Goal: Information Seeking & Learning: Check status

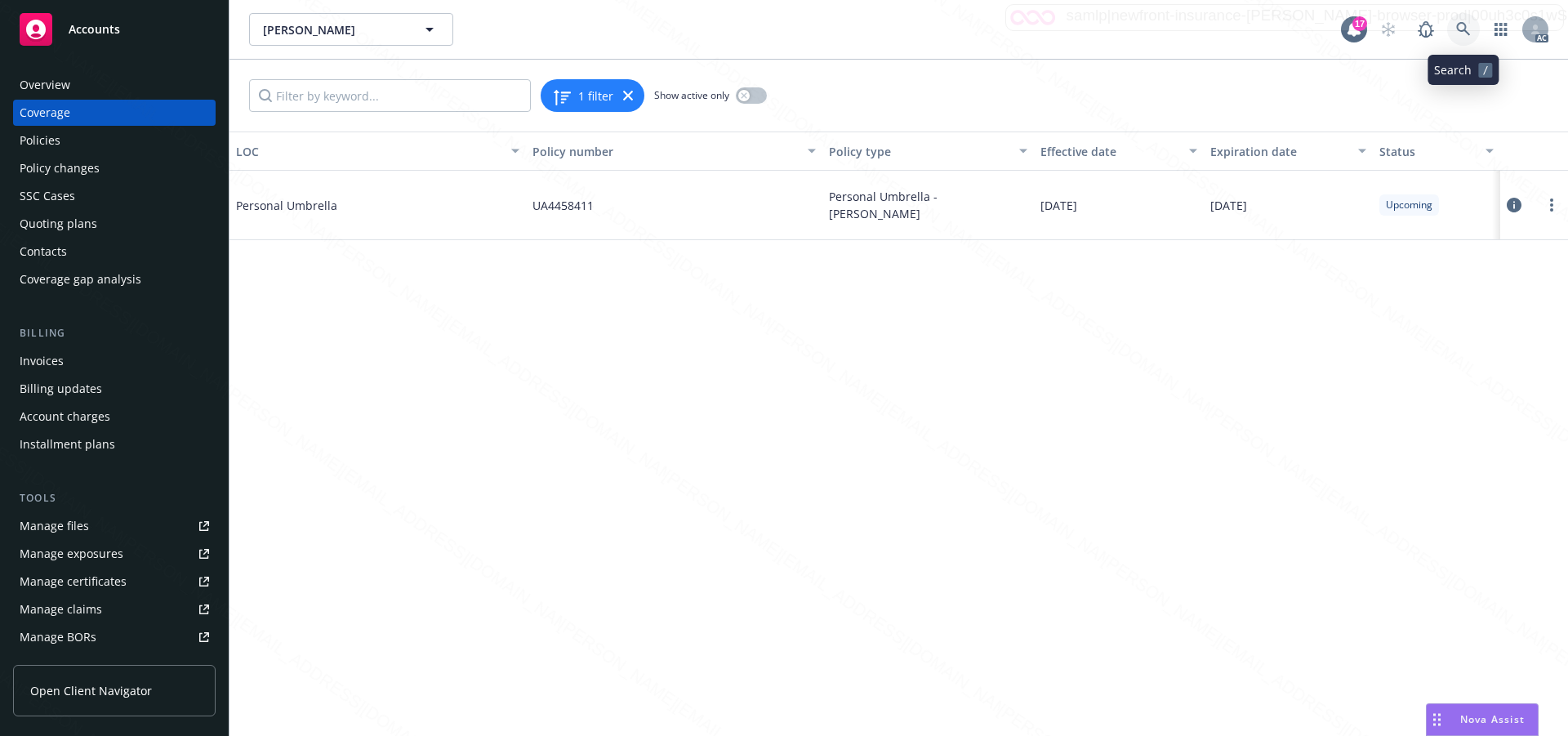
click at [1463, 26] on icon at bounding box center [1464, 29] width 15 height 15
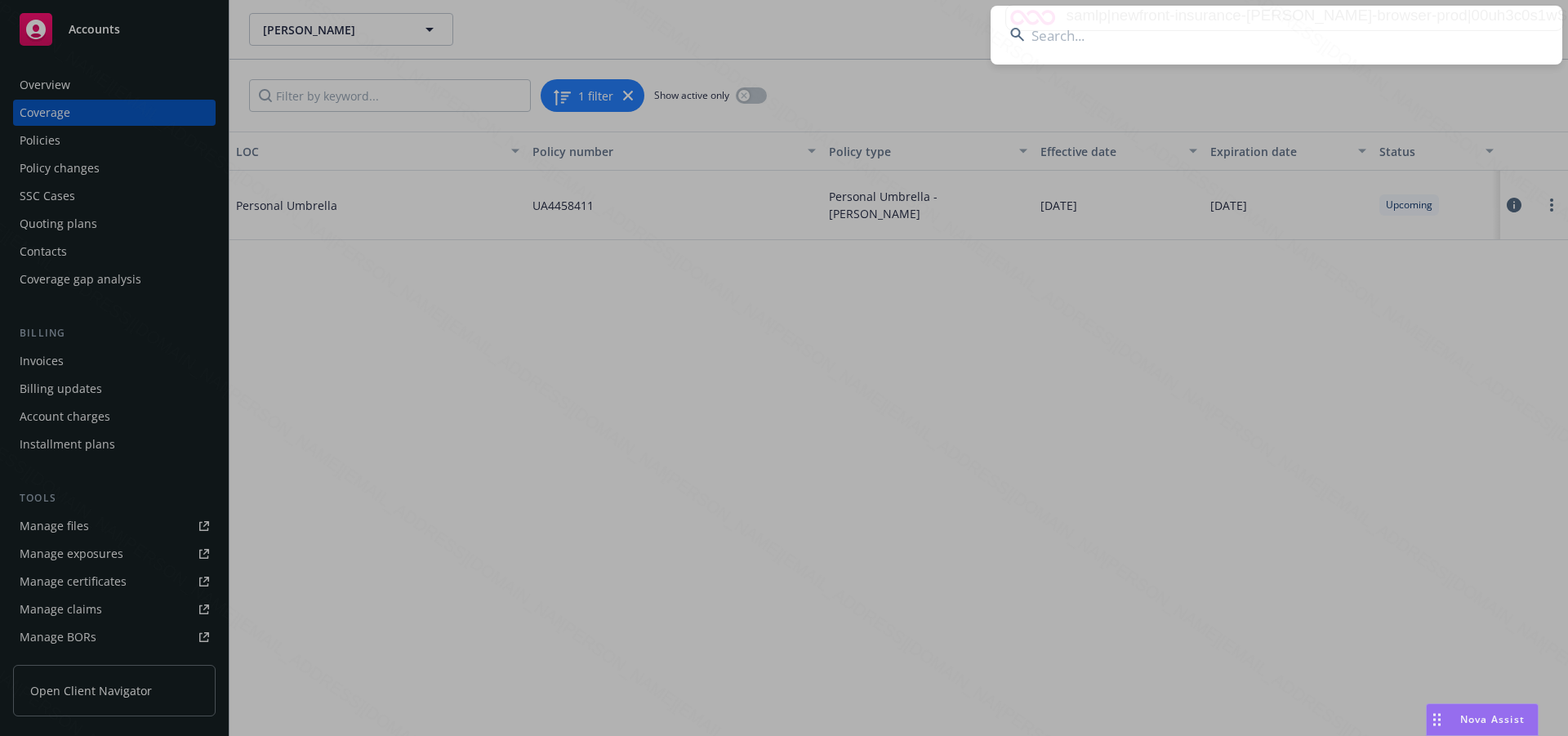
click at [1085, 35] on input at bounding box center [1276, 35] width 572 height 59
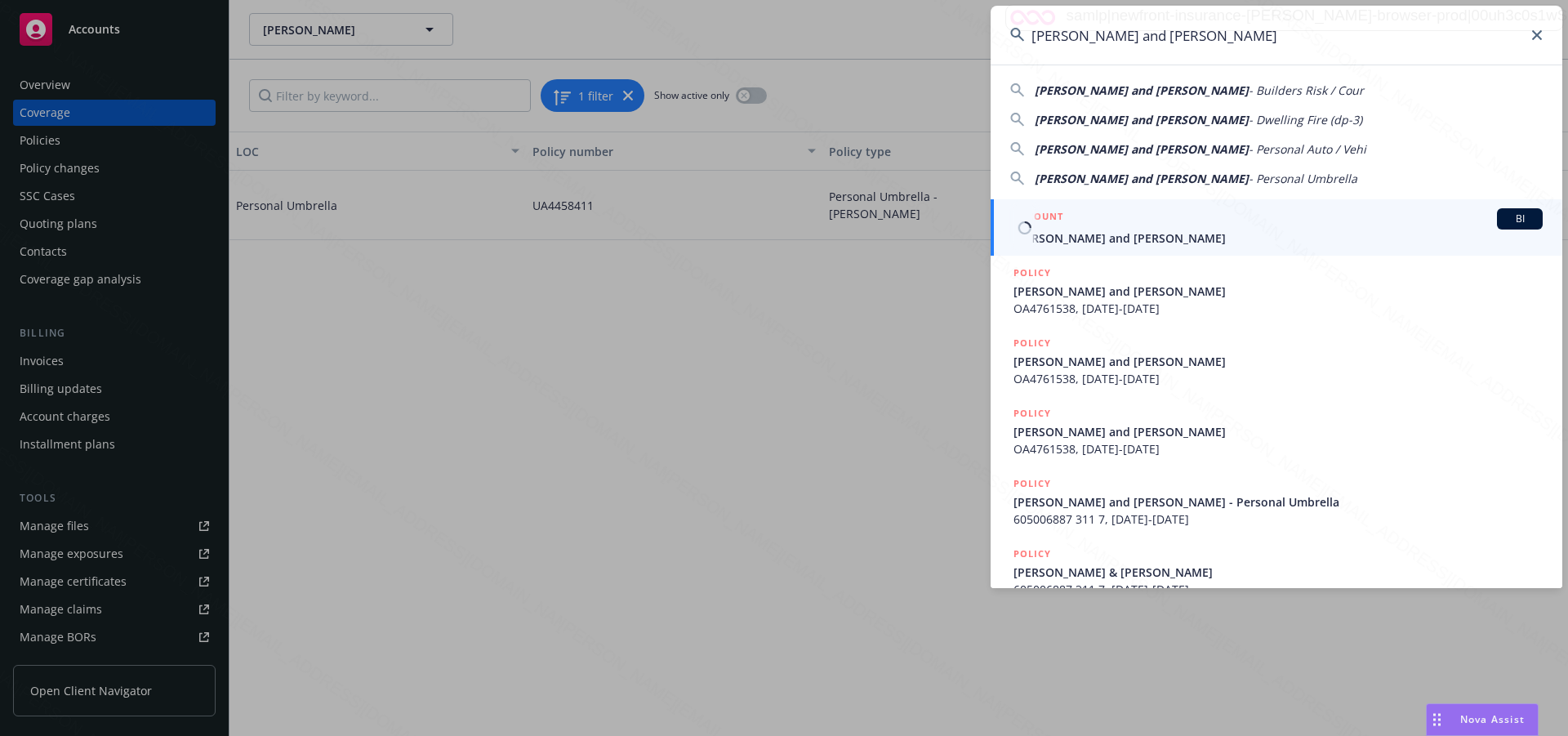
type input "[PERSON_NAME] and [PERSON_NAME]"
click at [1064, 238] on span "[PERSON_NAME] and [PERSON_NAME]" at bounding box center [1278, 238] width 529 height 17
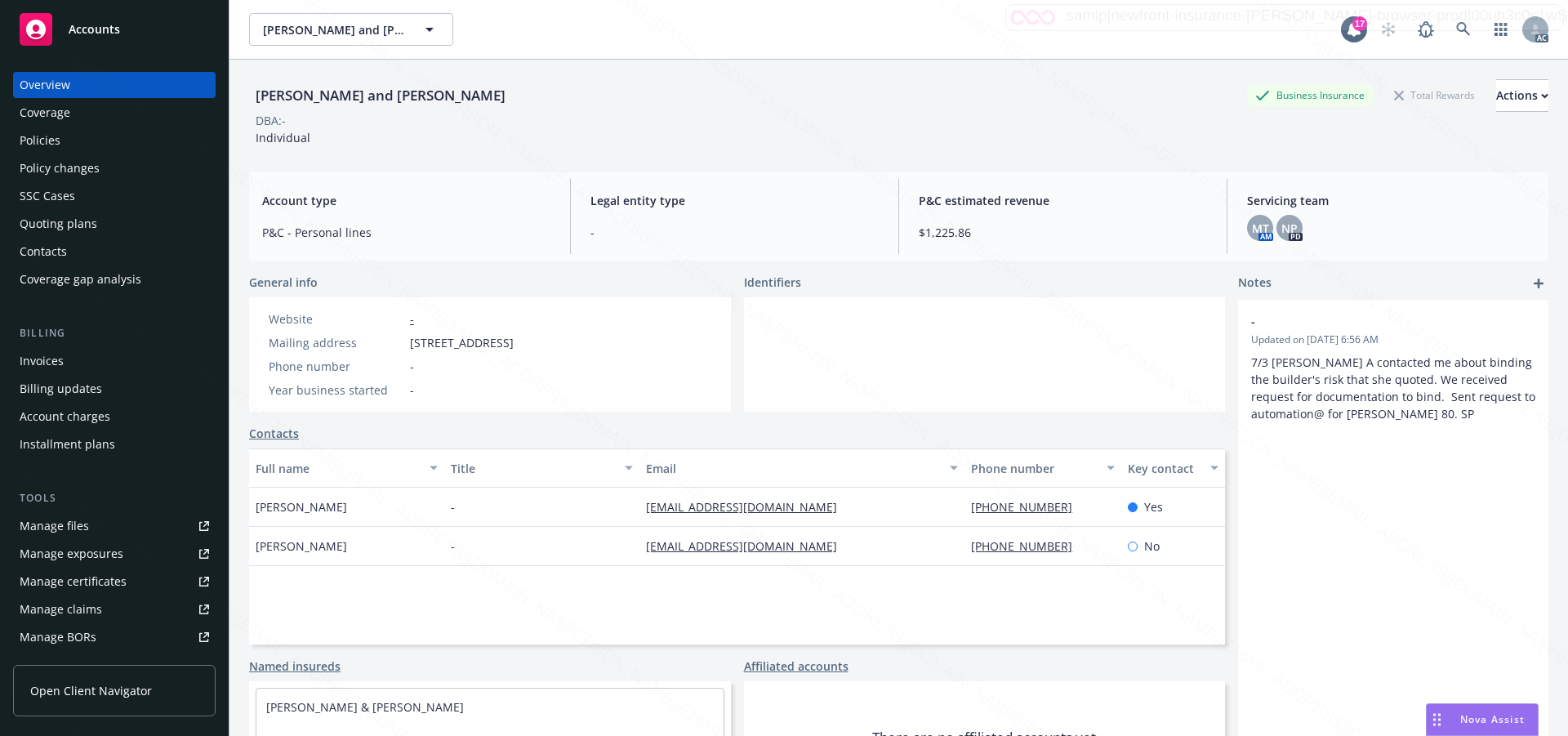
click at [1099, 237] on span "$1,225.86" at bounding box center [1063, 232] width 288 height 17
click at [43, 138] on div "Policies" at bounding box center [40, 140] width 41 height 26
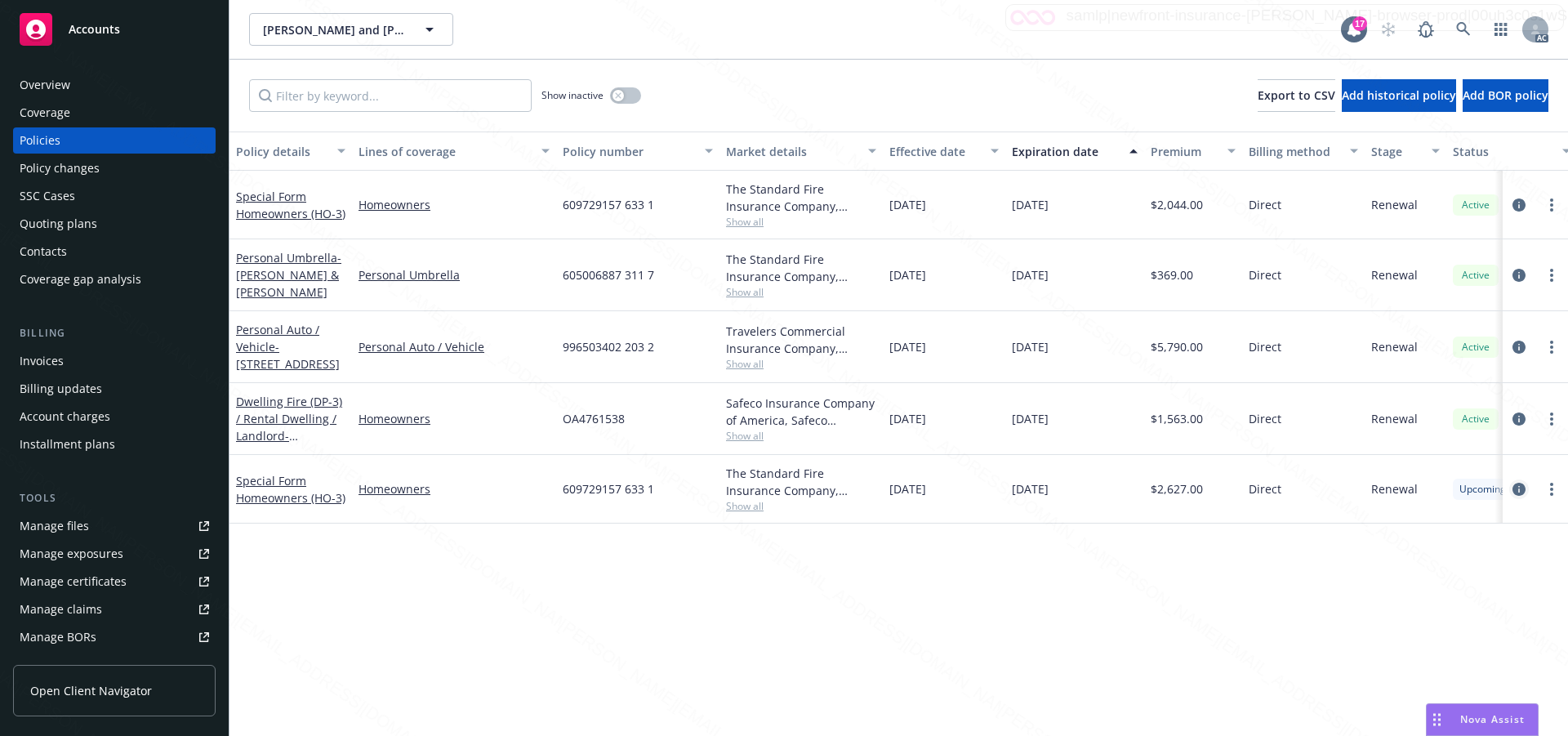
click at [1521, 486] on icon "circleInformation" at bounding box center [1520, 490] width 13 height 13
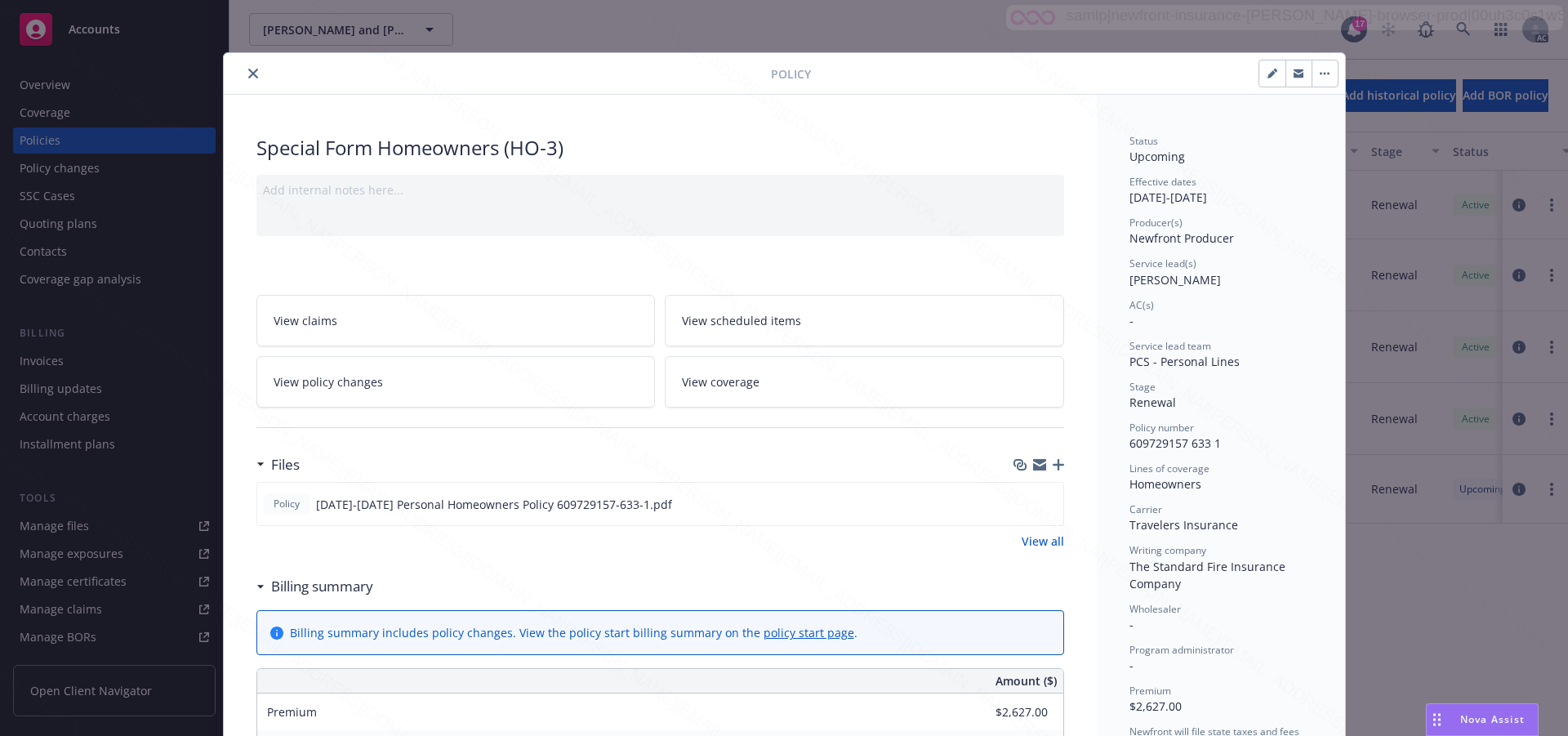
click at [1256, 602] on div "Wholesaler" at bounding box center [1221, 609] width 183 height 14
click at [1241, 447] on div "Policy number 609729157 633 1" at bounding box center [1221, 435] width 183 height 31
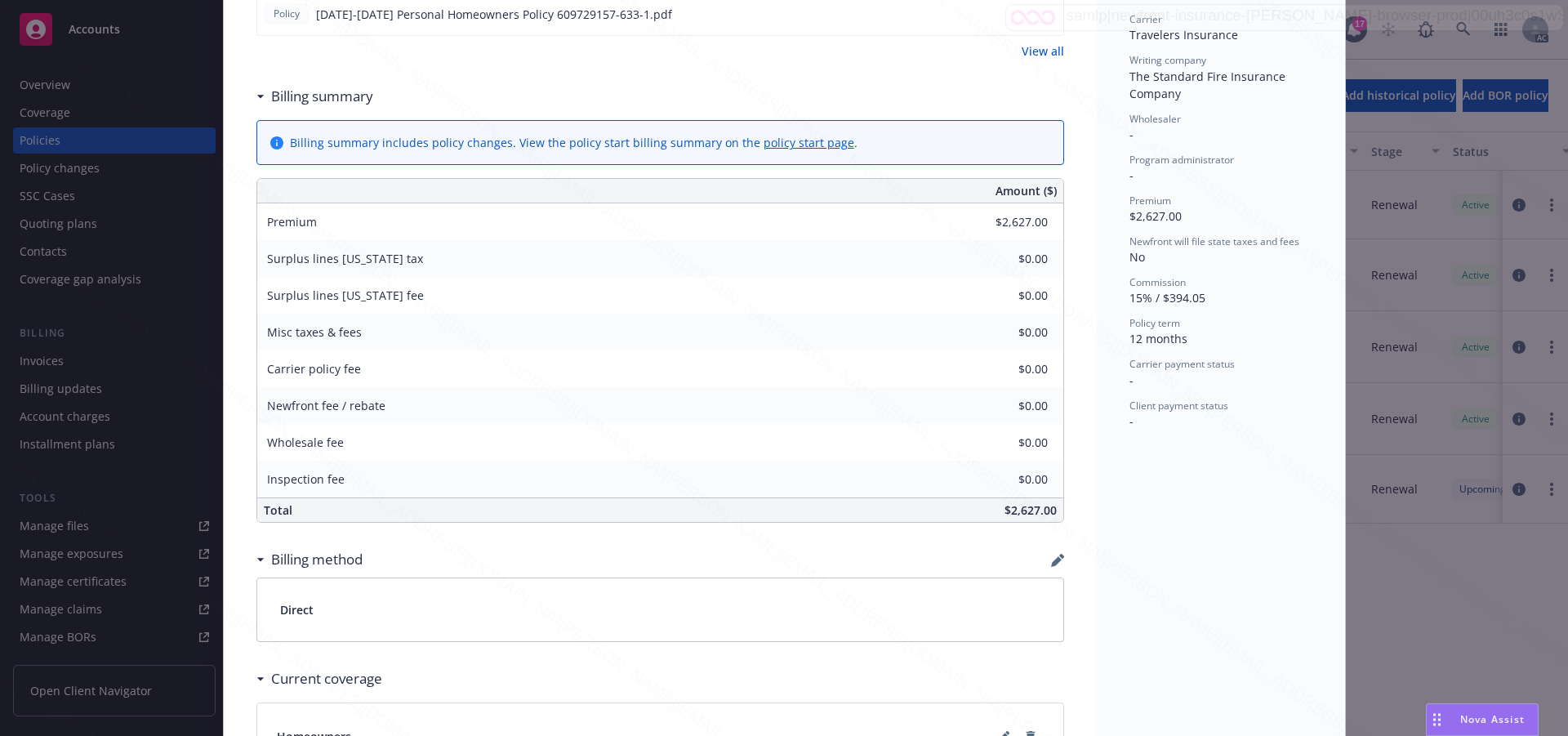
scroll to position [572, 0]
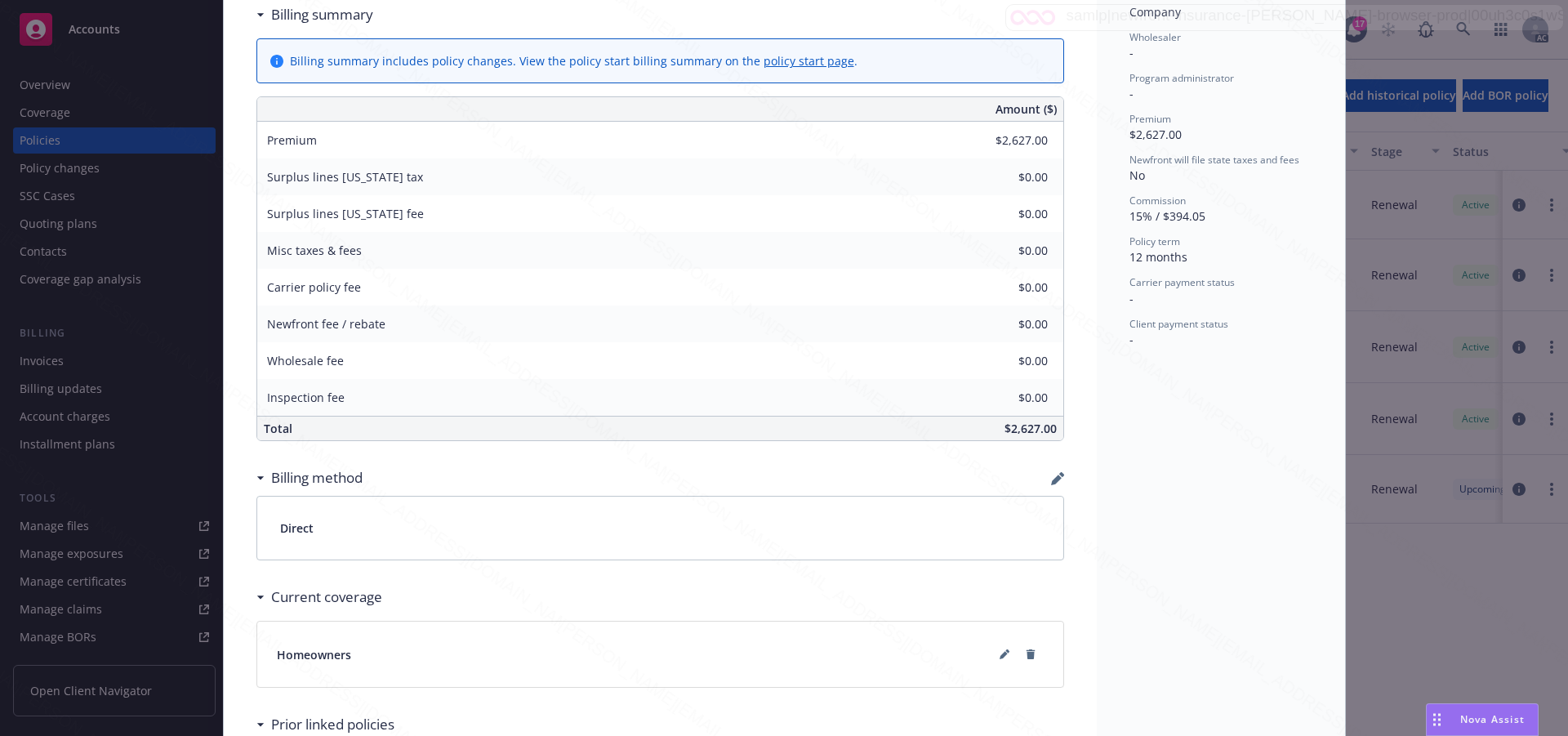
click at [1182, 440] on div "Status Upcoming Effective dates 10/08/2025 - 10/08/2026 Producer(s) Newfront Pr…" at bounding box center [1221, 222] width 248 height 1399
click at [1257, 495] on div "Status Upcoming Effective dates 10/08/2025 - 10/08/2026 Producer(s) Newfront Pr…" at bounding box center [1221, 222] width 248 height 1399
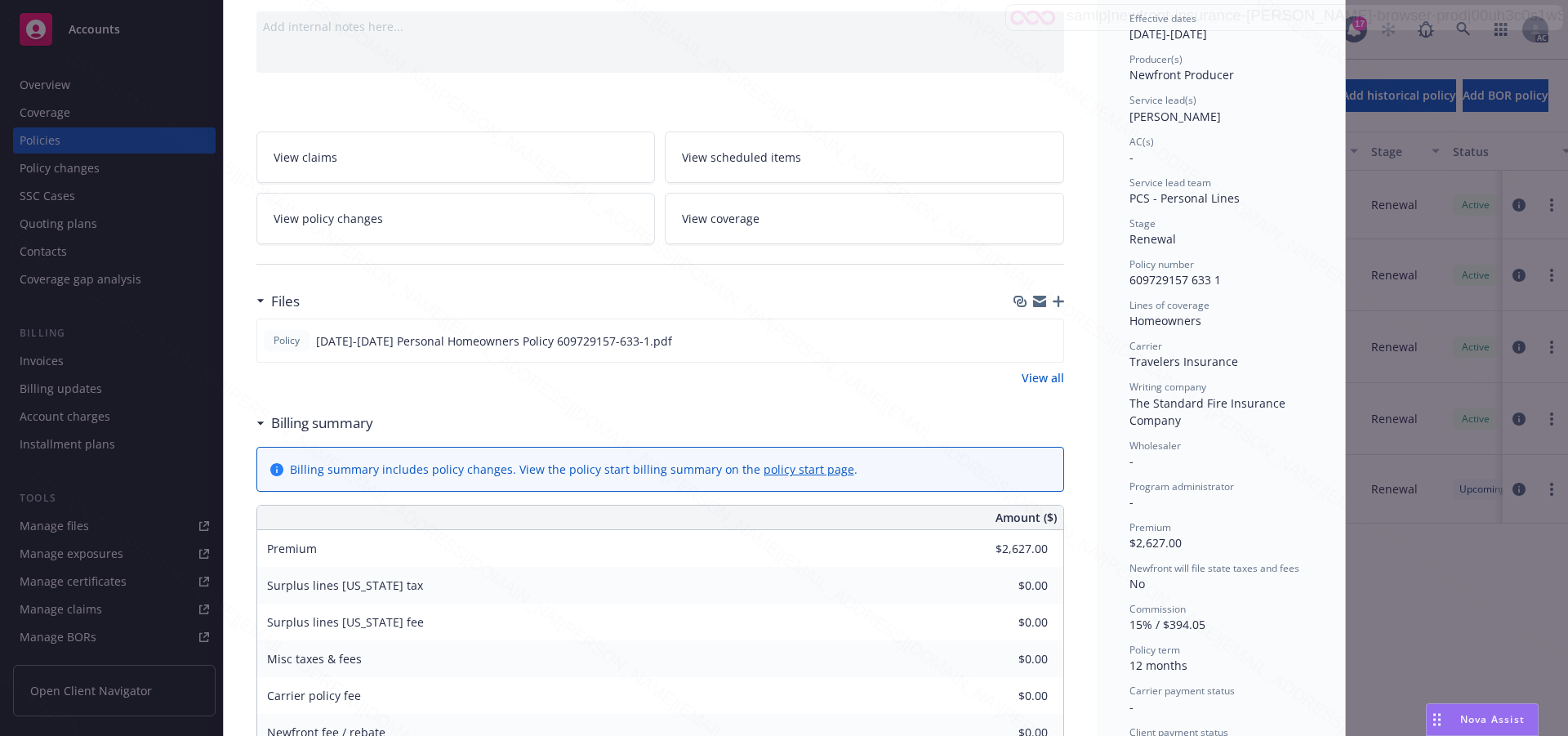
scroll to position [82, 0]
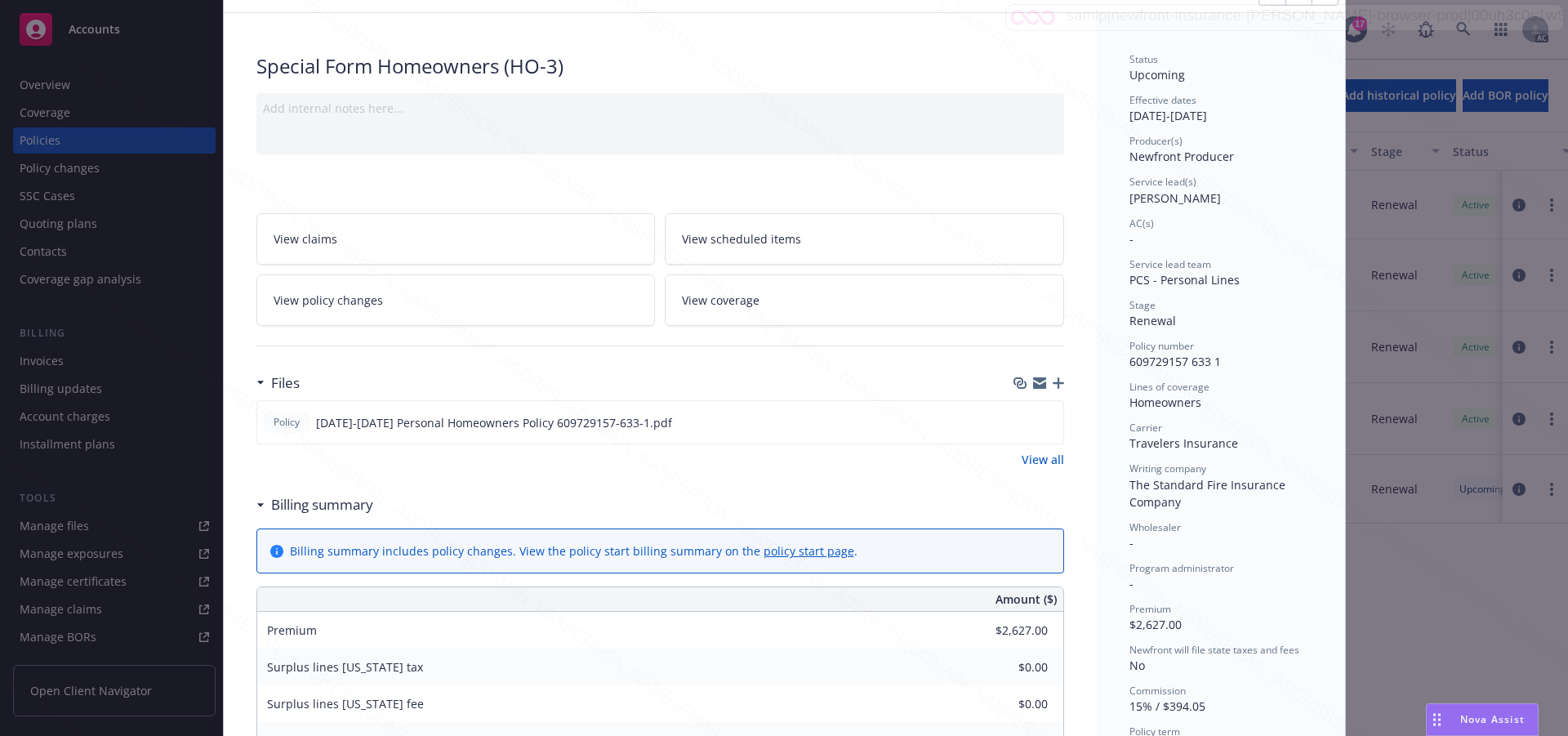
click at [719, 246] on span "View scheduled items" at bounding box center [741, 239] width 119 height 17
click at [737, 306] on span "View coverage" at bounding box center [720, 300] width 77 height 17
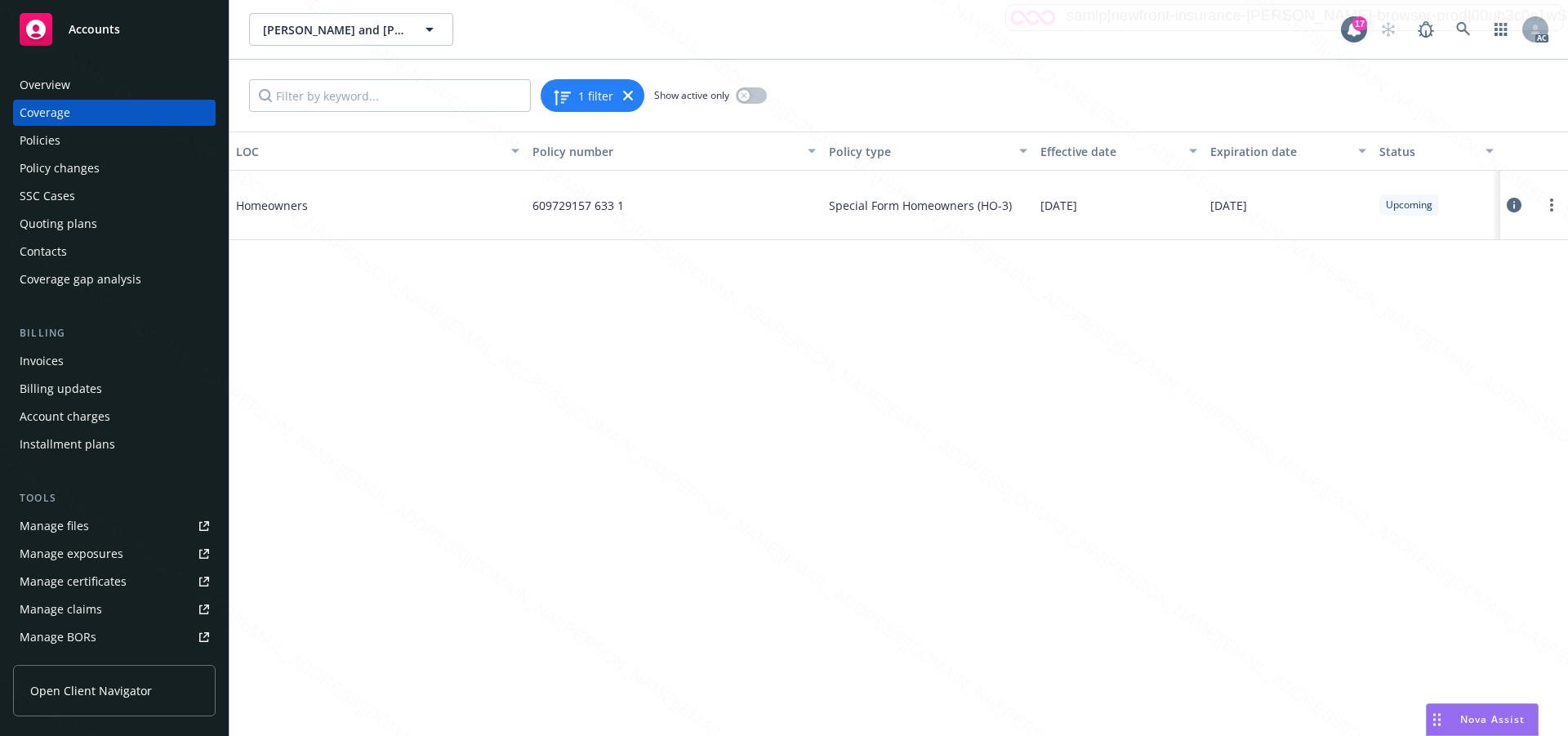
click at [1525, 205] on div at bounding box center [1535, 205] width 55 height 32
click at [1515, 203] on icon at bounding box center [1515, 205] width 15 height 15
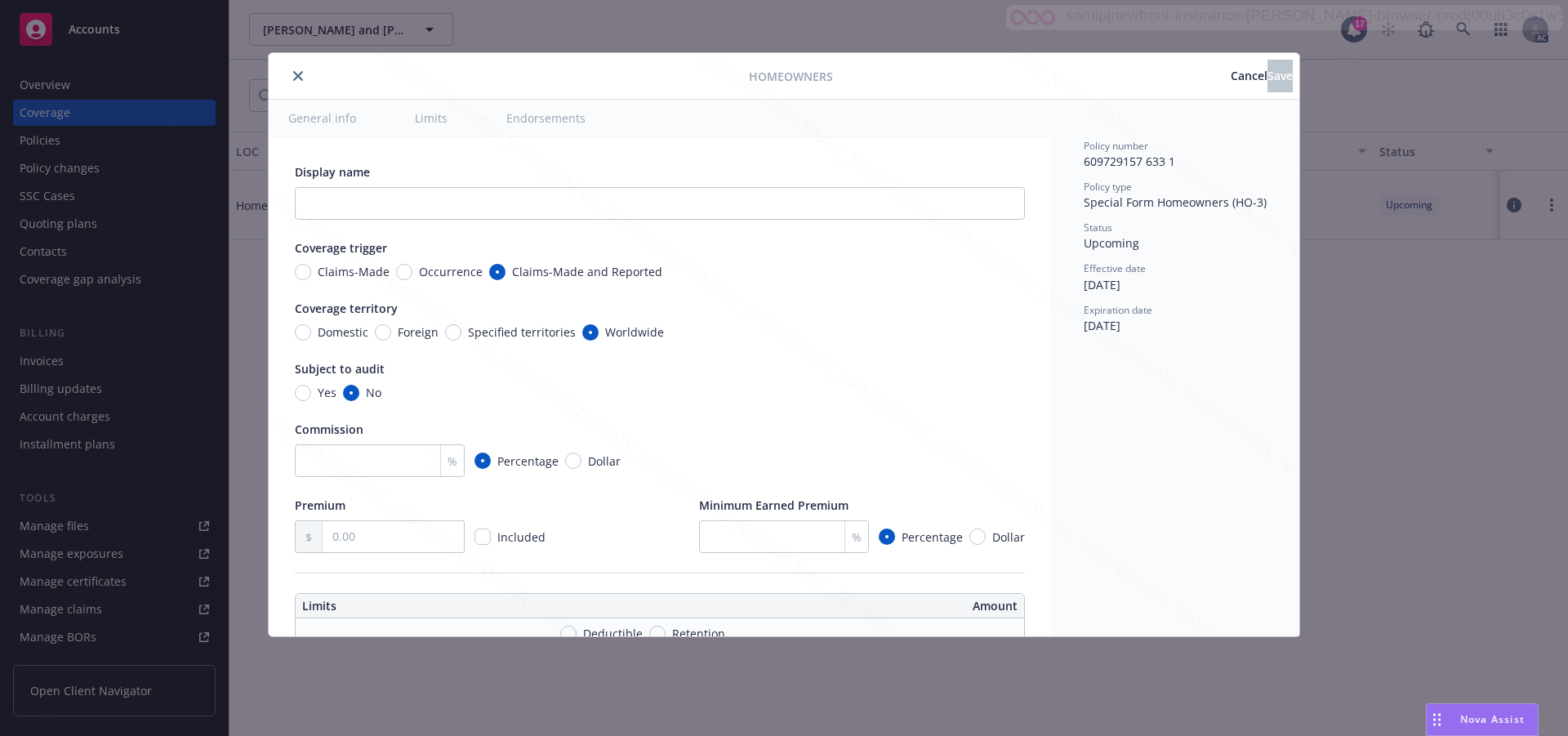
type textarea "x"
radio input "true"
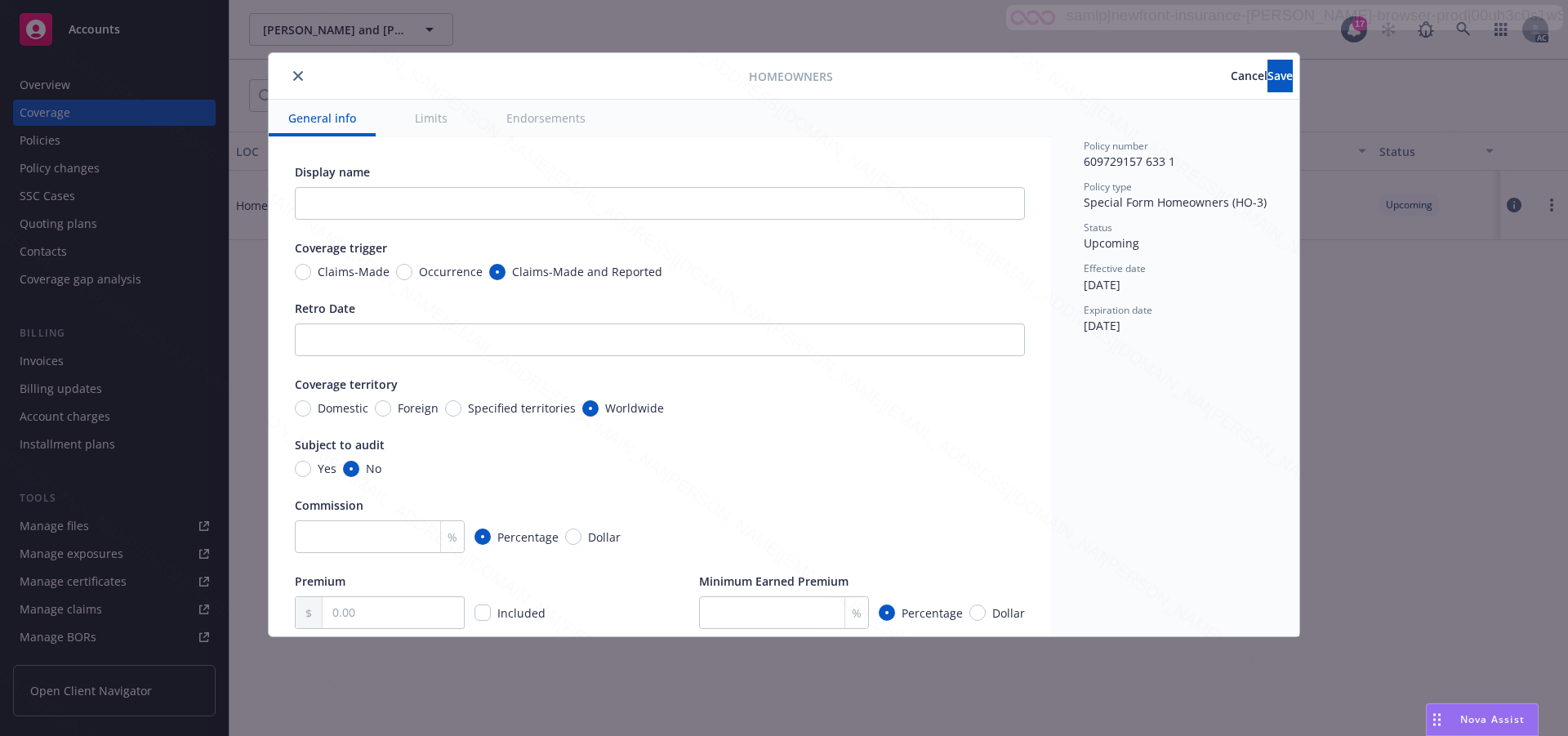
click at [522, 124] on button "Endorsements" at bounding box center [546, 118] width 118 height 37
type textarea "x"
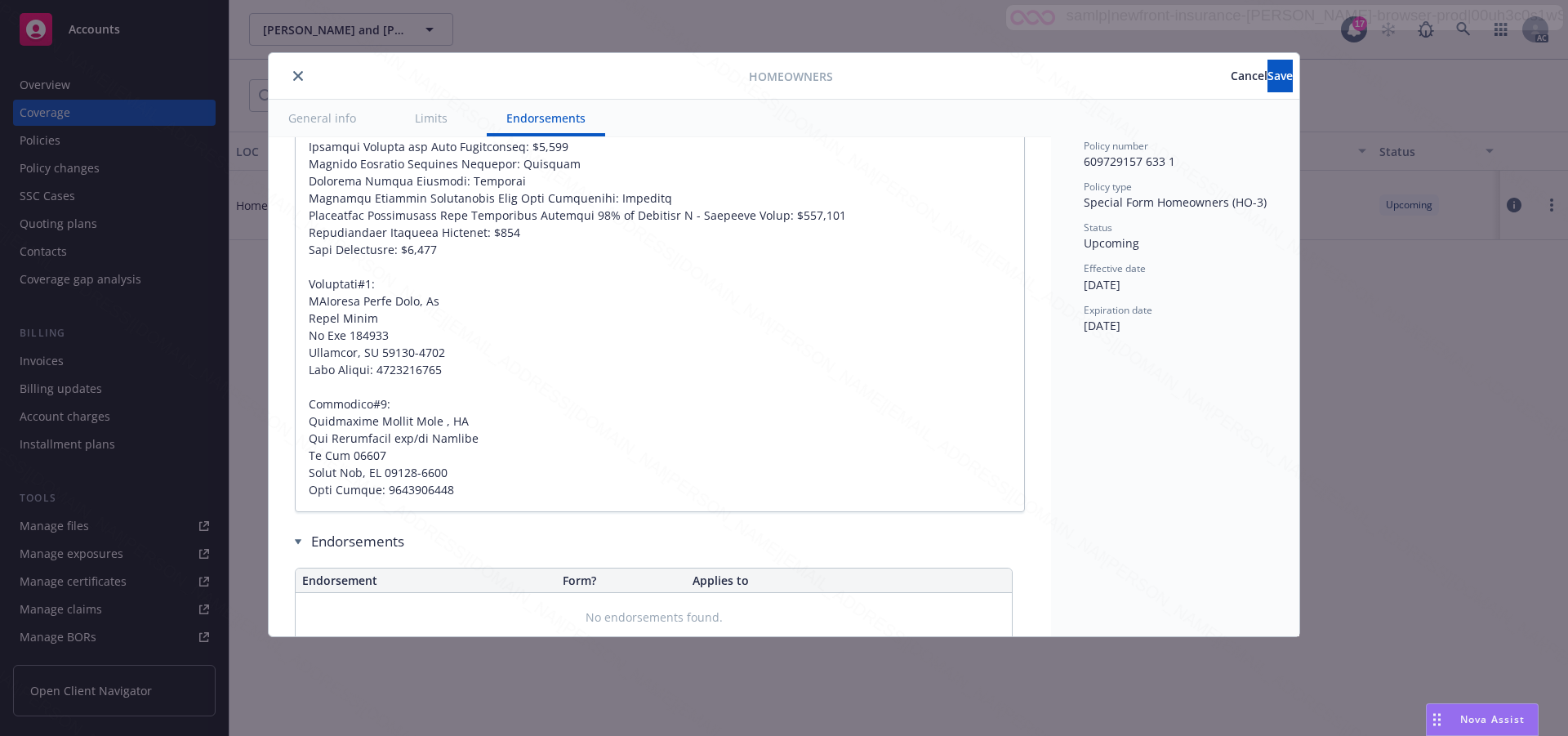
scroll to position [1858, 0]
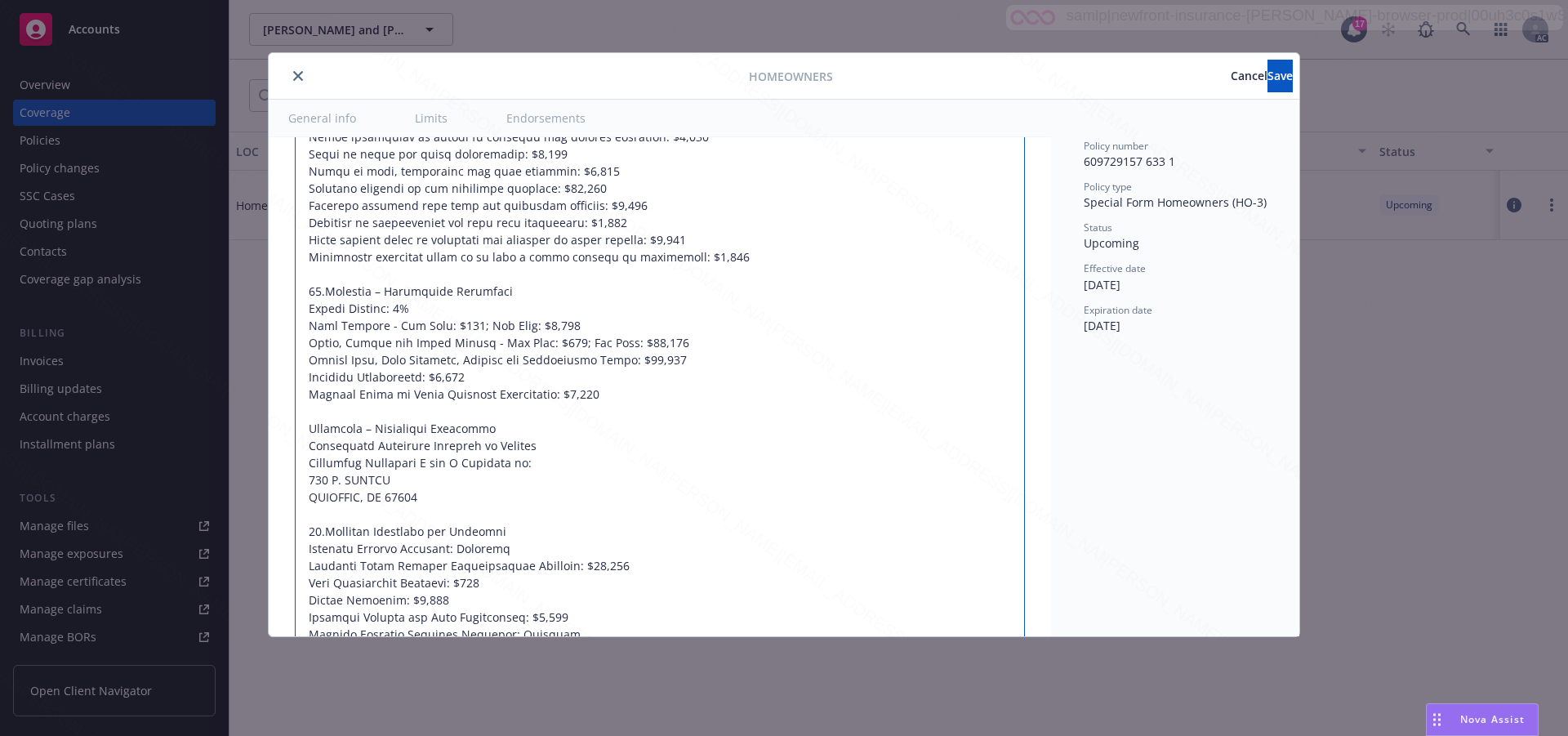
scroll to position [1205, 0]
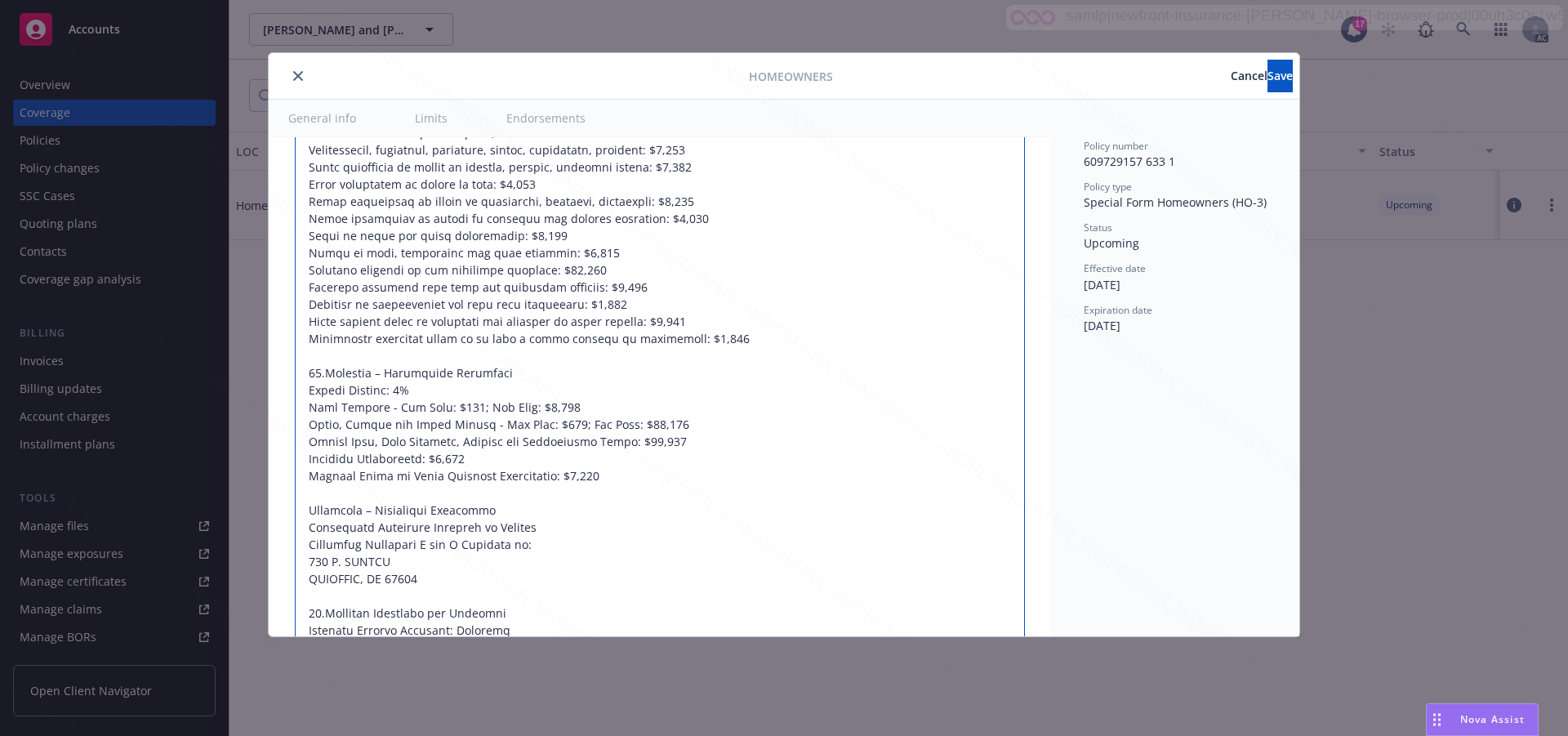
click at [857, 413] on textarea at bounding box center [659, 562] width 730 height 1006
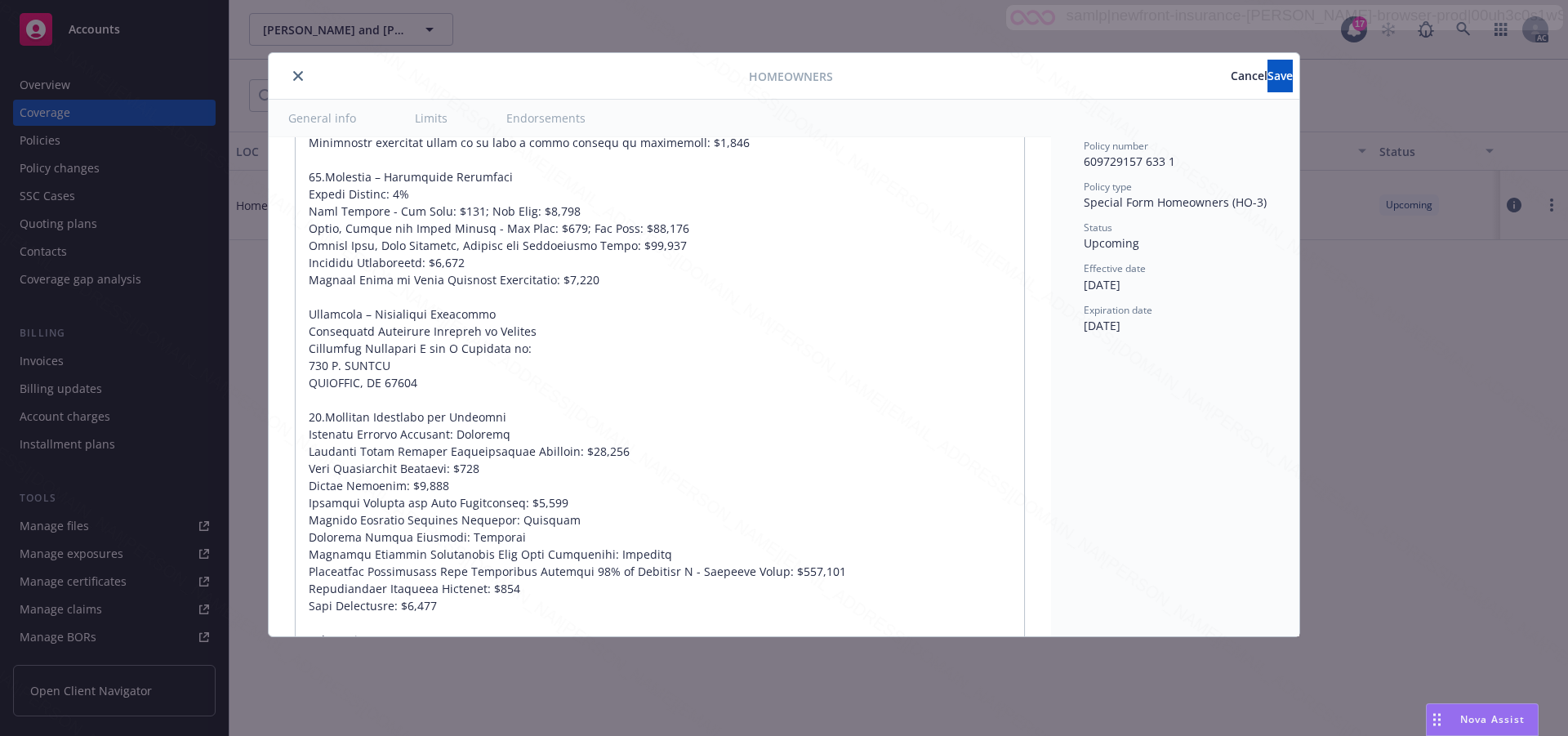
scroll to position [1433, 0]
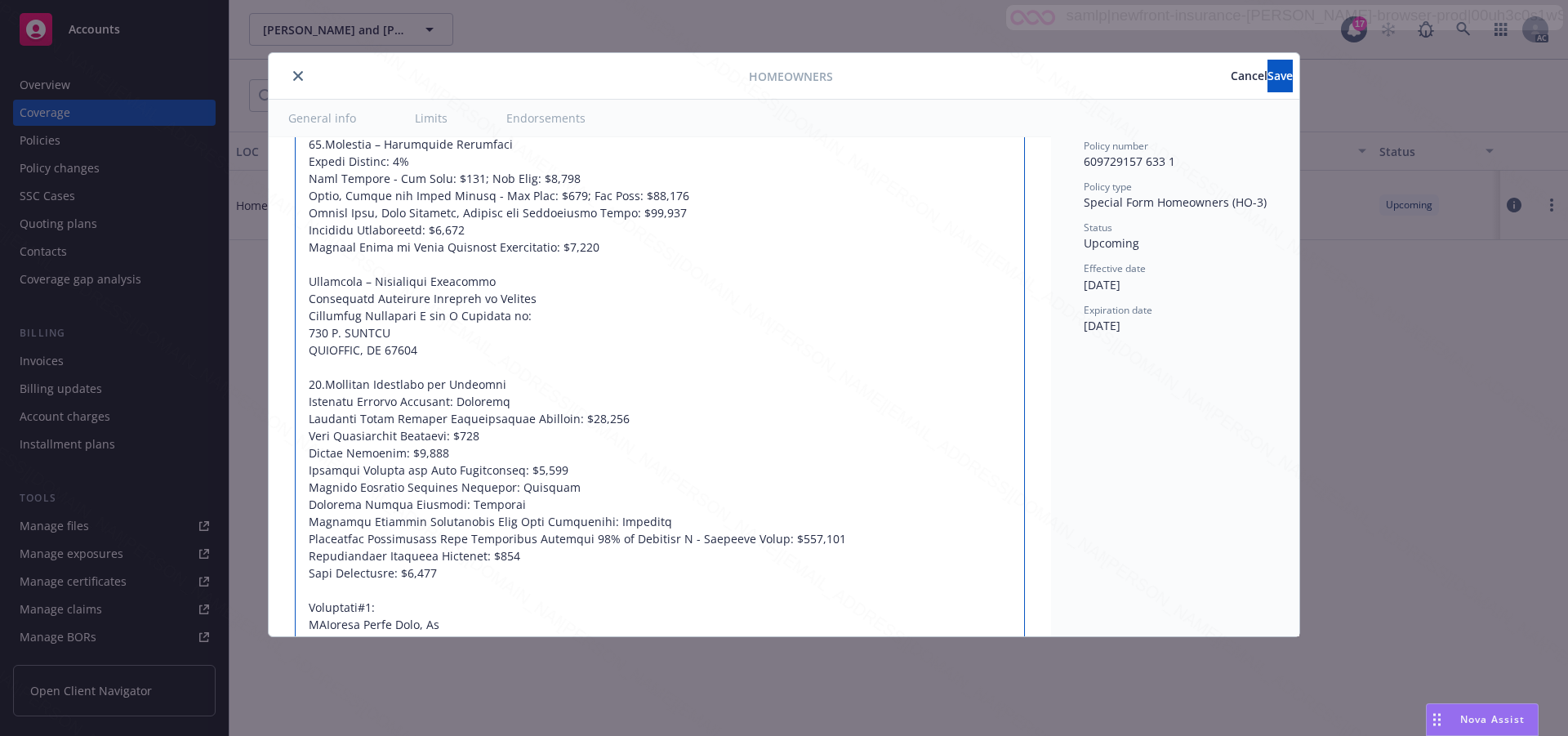
click at [970, 459] on textarea at bounding box center [659, 333] width 730 height 1006
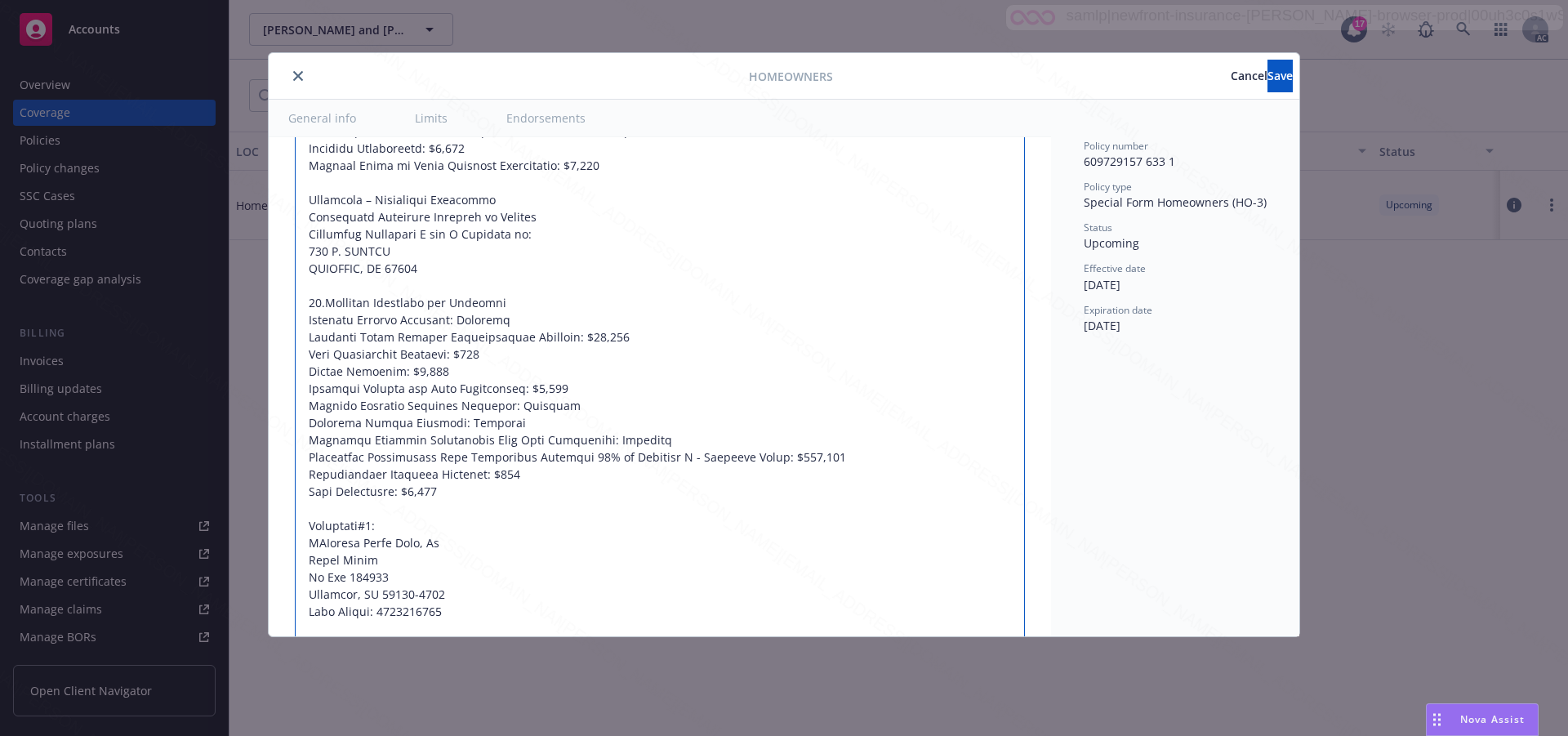
type textarea "x"
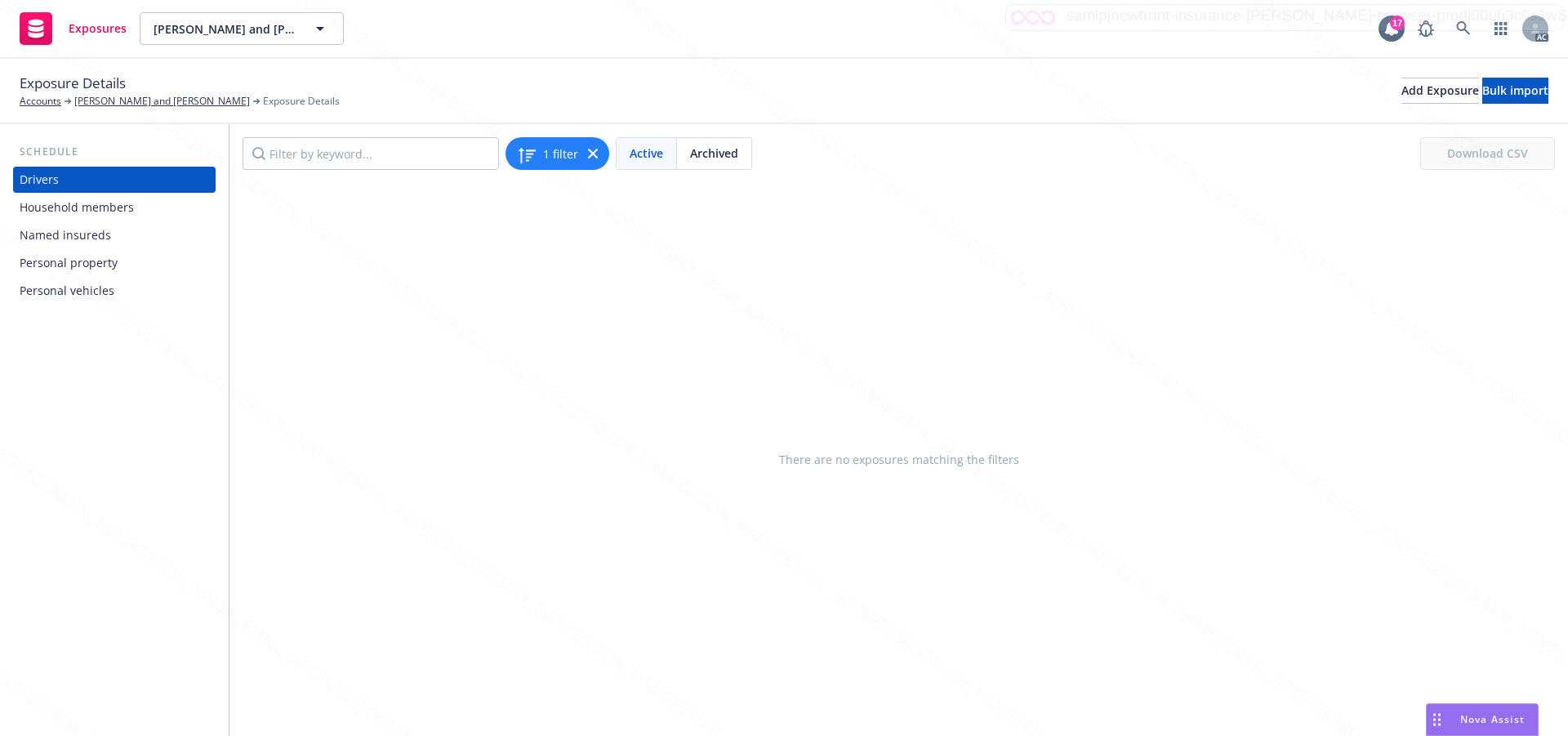
click at [68, 259] on div "Personal property" at bounding box center [69, 262] width 98 height 26
